Goal: Check status: Check status

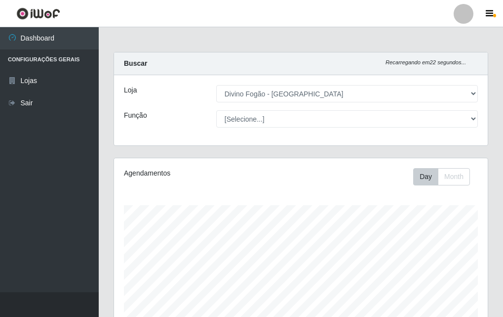
select select "499"
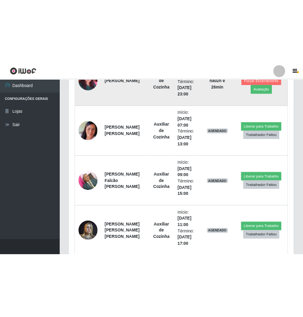
scroll to position [346, 0]
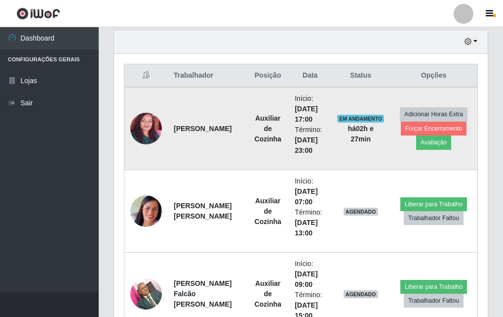
click at [251, 123] on td "Auxiliar de Cozinha" at bounding box center [268, 128] width 42 height 83
drag, startPoint x: 253, startPoint y: 152, endPoint x: 243, endPoint y: 122, distance: 31.9
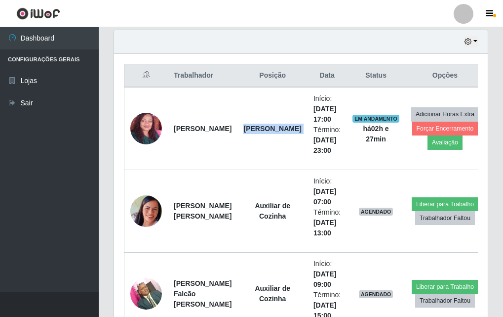
scroll to position [493880, 493710]
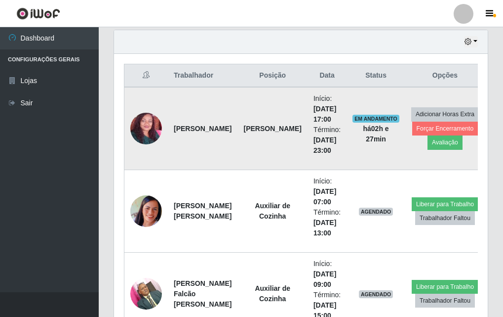
click at [223, 115] on td "[PERSON_NAME]" at bounding box center [203, 128] width 70 height 83
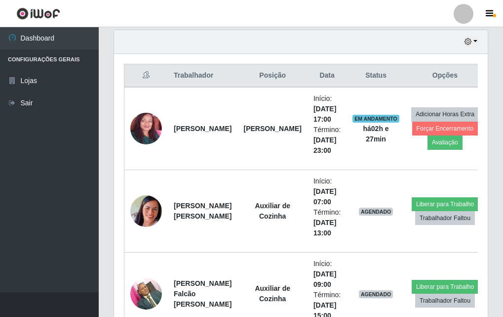
scroll to position [247, 0]
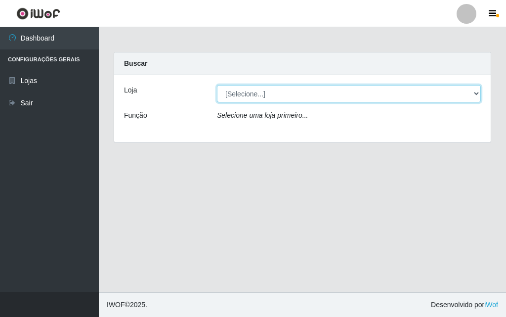
click at [470, 94] on select "[Selecione...] Divino Fogão - [GEOGRAPHIC_DATA]" at bounding box center [349, 93] width 264 height 17
click at [477, 92] on select "[Selecione...] Divino Fogão - [GEOGRAPHIC_DATA]" at bounding box center [349, 93] width 264 height 17
click at [472, 92] on select "[Selecione...] Divino Fogão - [GEOGRAPHIC_DATA]" at bounding box center [349, 93] width 264 height 17
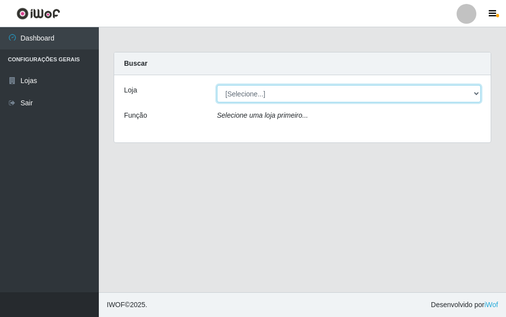
click at [217, 85] on select "[Selecione...] Divino Fogão - [GEOGRAPHIC_DATA]" at bounding box center [349, 93] width 264 height 17
select select "499"
click at [217, 85] on select "[Selecione...] Divino Fogão - [GEOGRAPHIC_DATA]" at bounding box center [349, 93] width 264 height 17
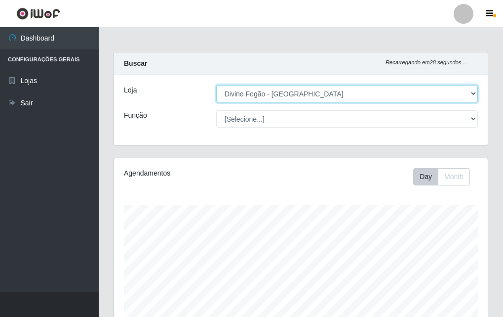
scroll to position [205, 374]
click at [472, 92] on select "[Selecione...] Divino Fogão - [GEOGRAPHIC_DATA]" at bounding box center [347, 93] width 262 height 17
click at [216, 85] on select "[Selecione...] Divino Fogão - [GEOGRAPHIC_DATA]" at bounding box center [347, 93] width 262 height 17
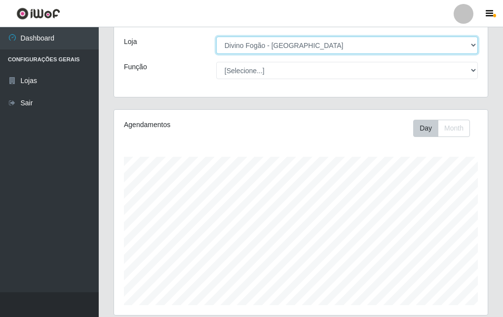
scroll to position [0, 0]
